Goal: Task Accomplishment & Management: Manage account settings

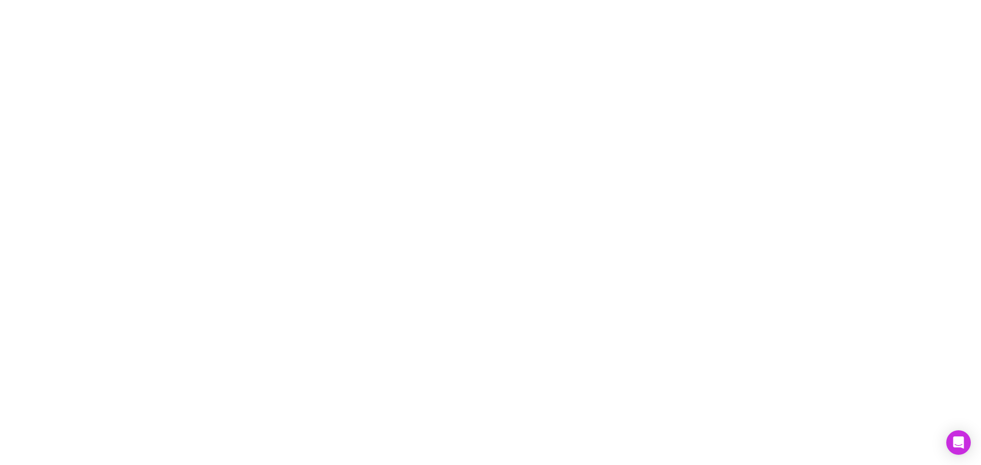
click at [778, 4] on div at bounding box center [490, 4] width 973 height 0
